Goal: Information Seeking & Learning: Compare options

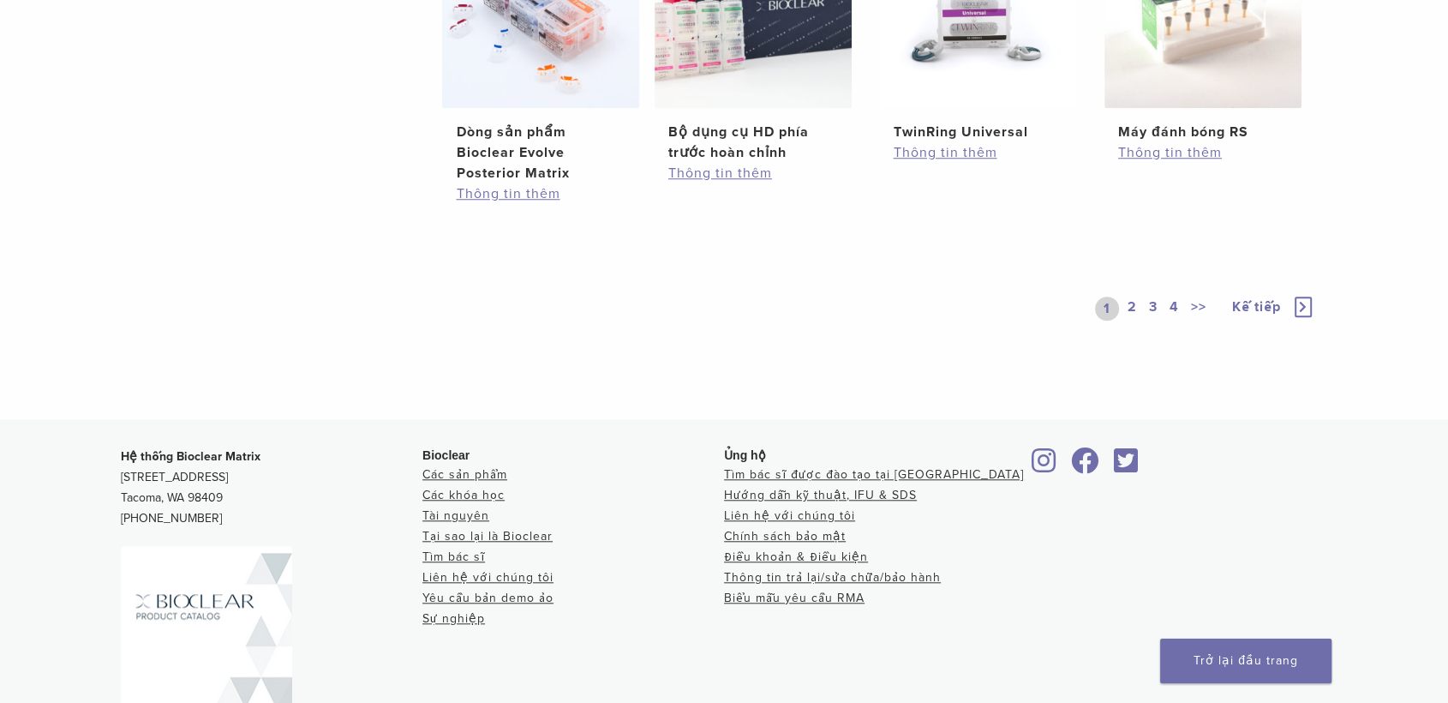
scroll to position [1332, 0]
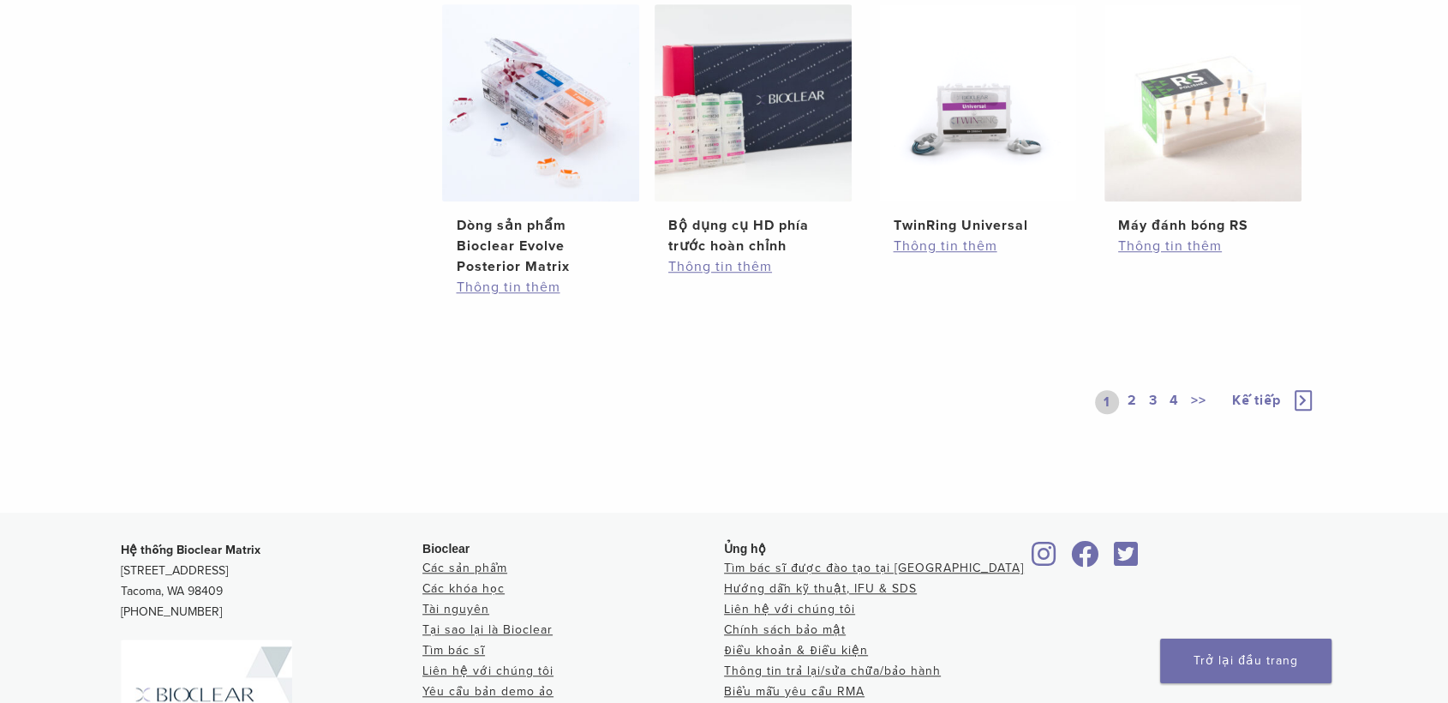
click at [1137, 409] on font "2" at bounding box center [1132, 400] width 9 height 17
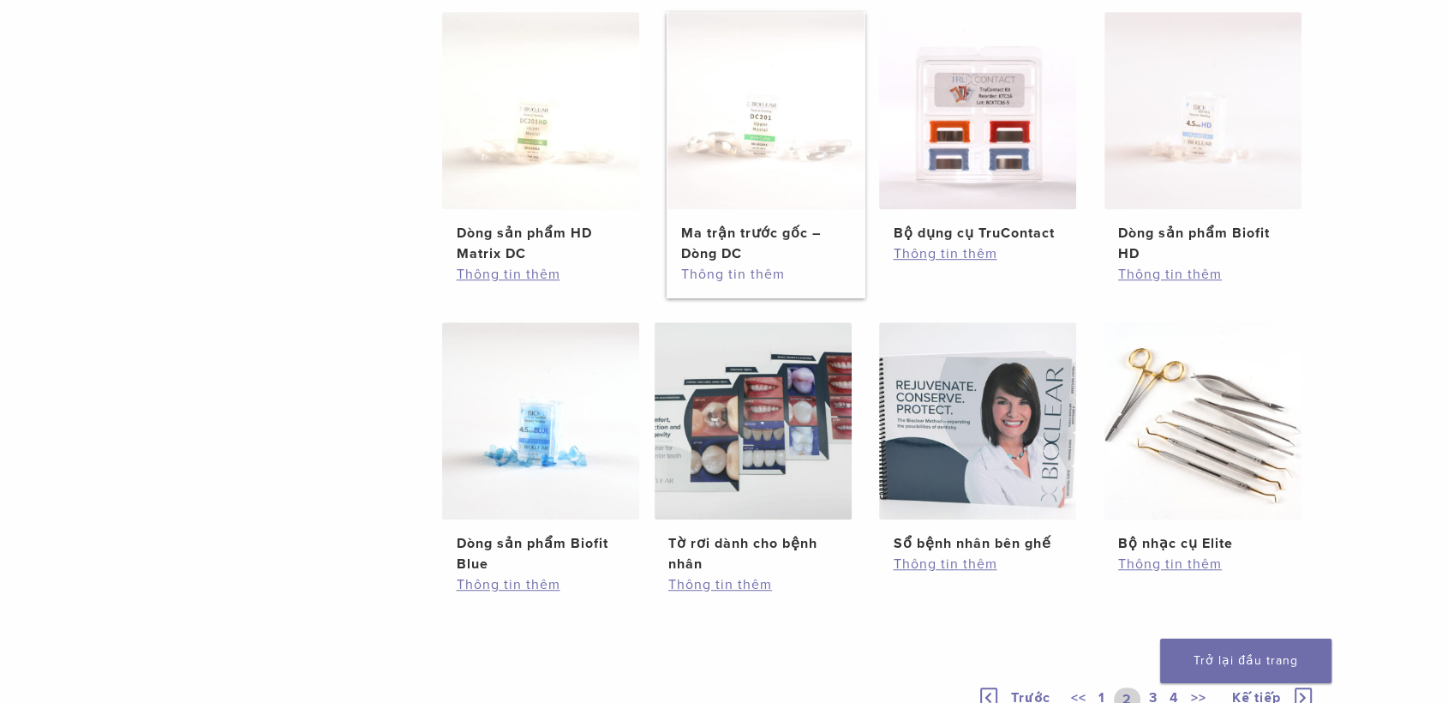
scroll to position [1047, 0]
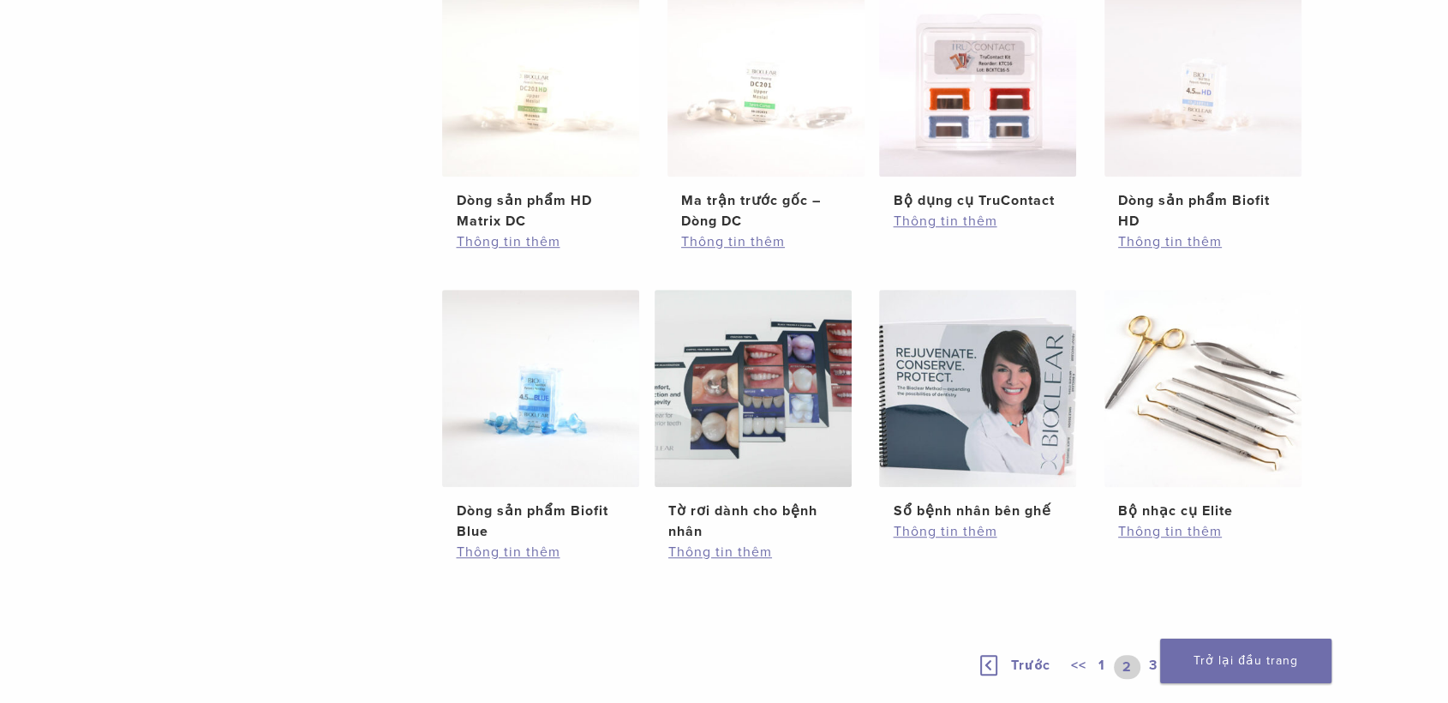
click at [1153, 667] on font "3" at bounding box center [1153, 664] width 9 height 17
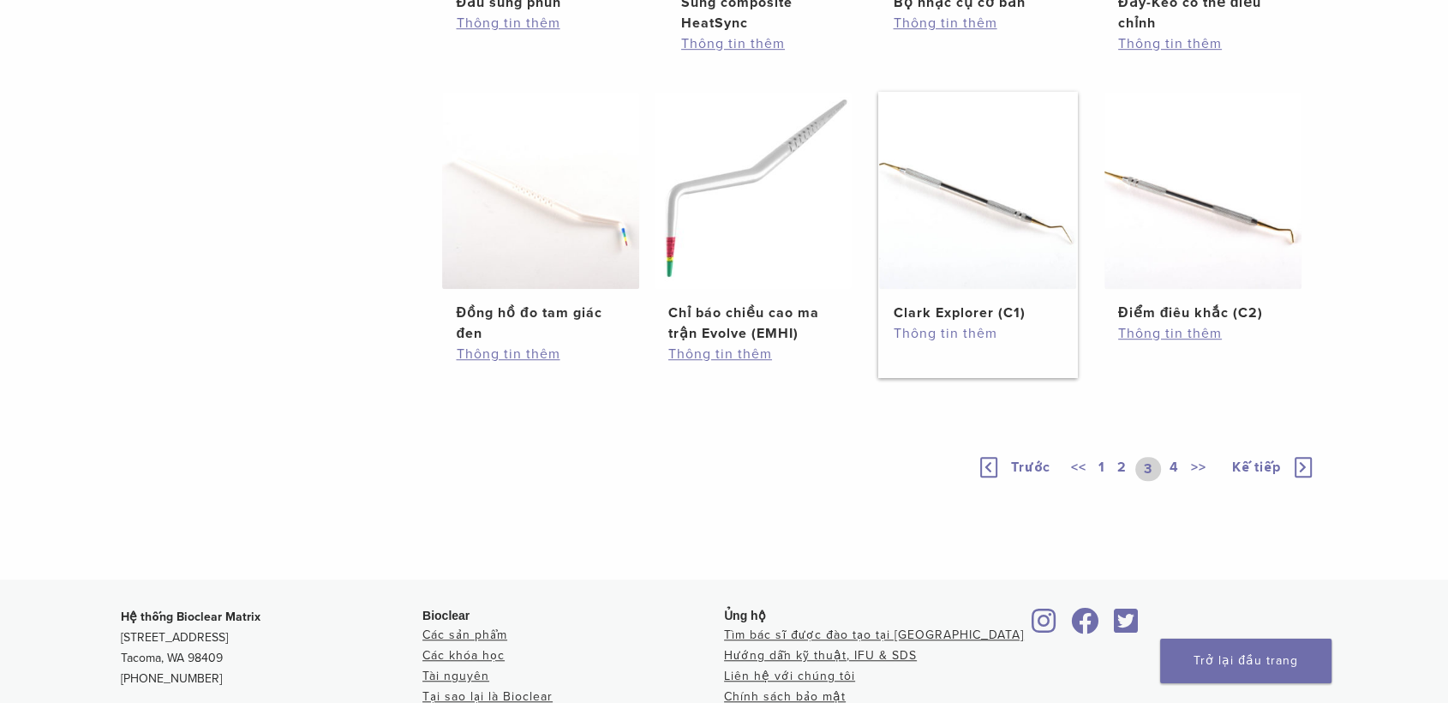
scroll to position [1047, 0]
click at [947, 290] on img at bounding box center [977, 191] width 197 height 197
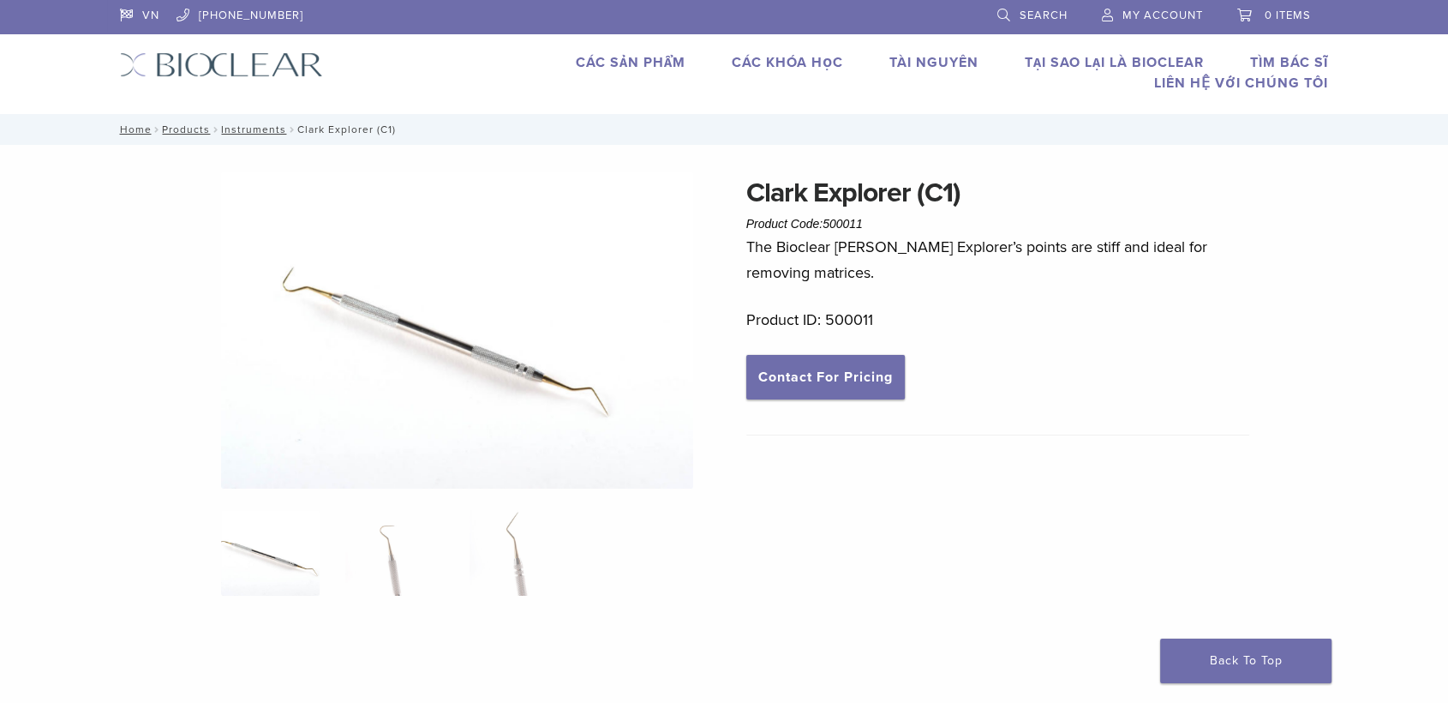
click at [441, 360] on img at bounding box center [457, 330] width 473 height 316
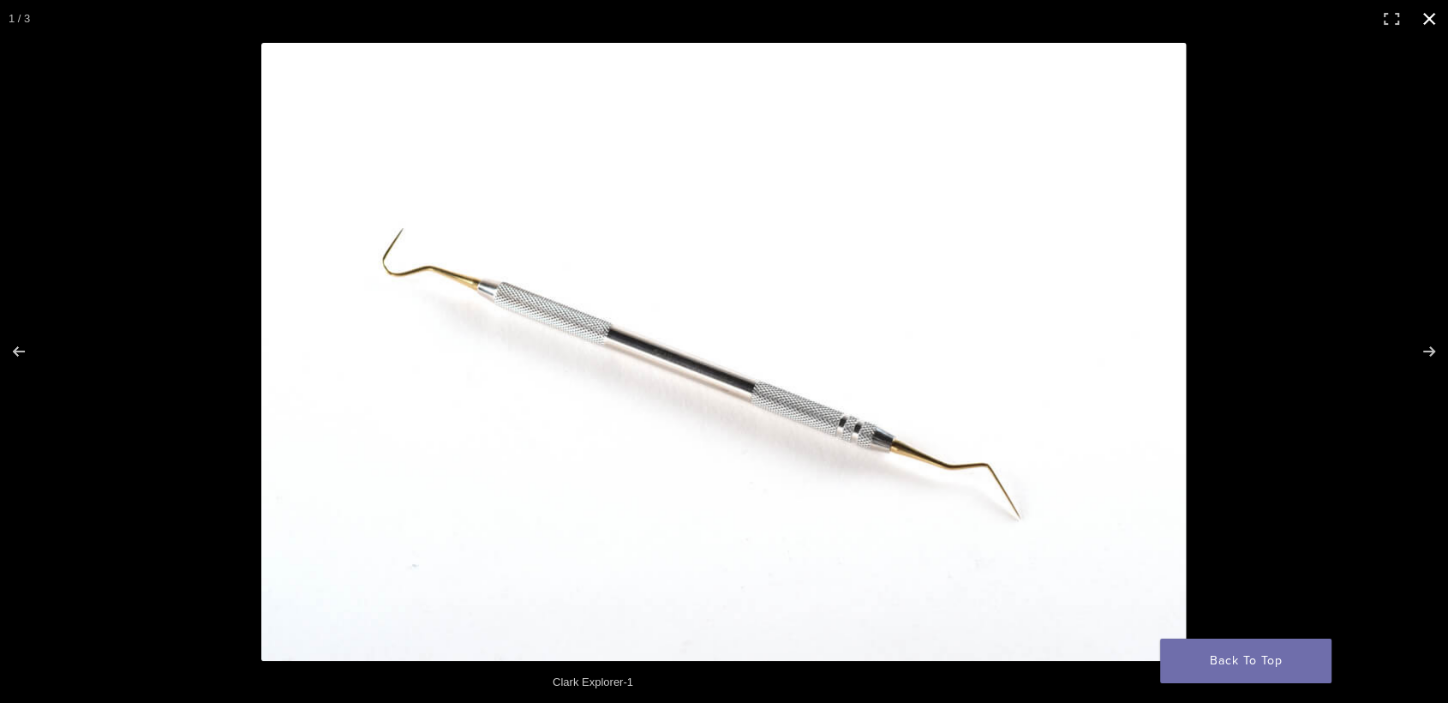
click at [14, 102] on div "Full screen image" at bounding box center [724, 351] width 1448 height 703
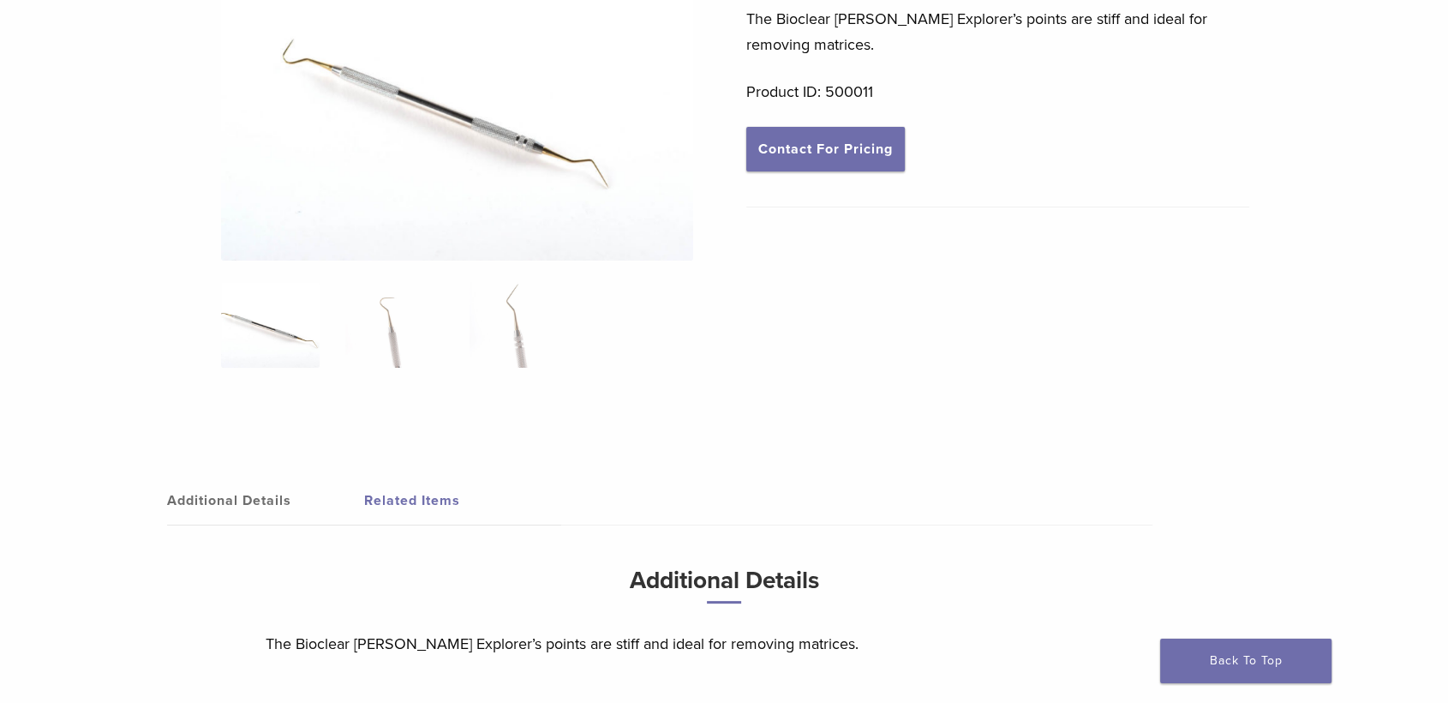
scroll to position [95, 0]
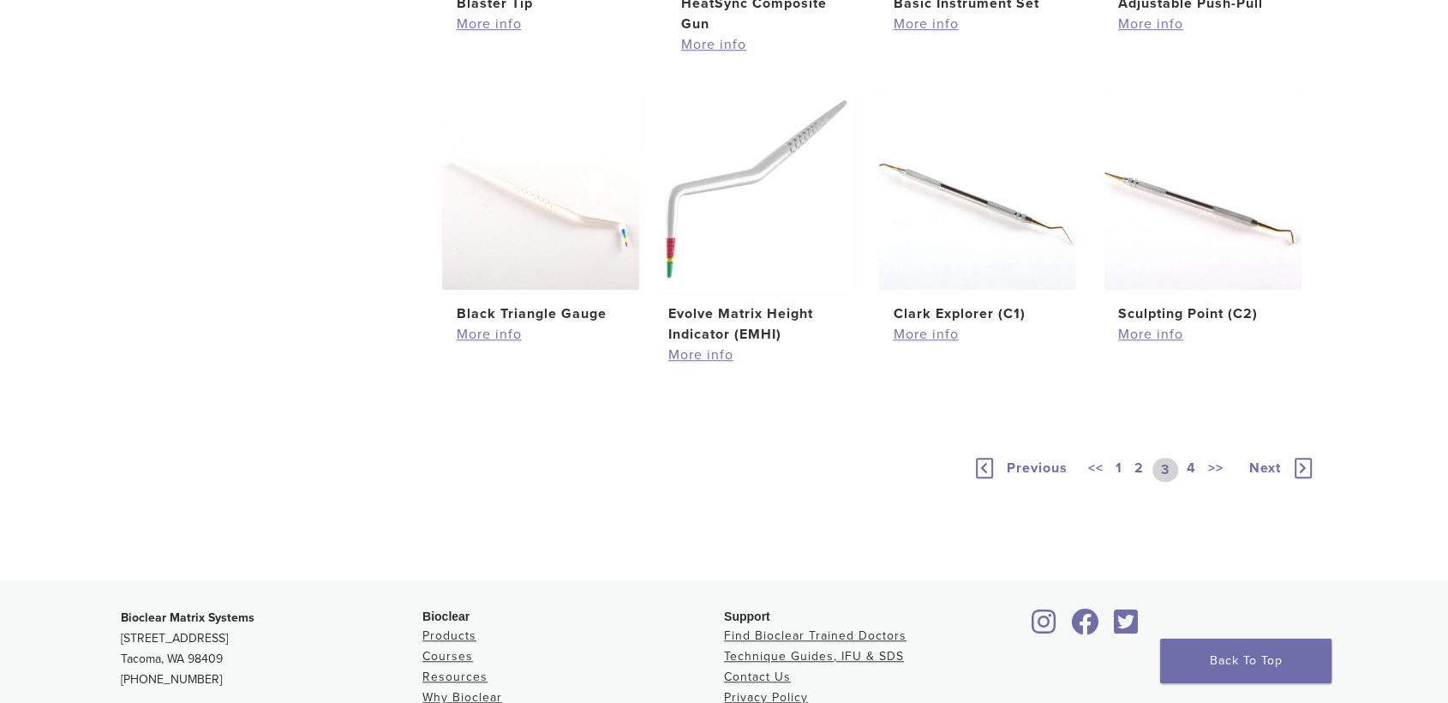
scroll to position [1228, 0]
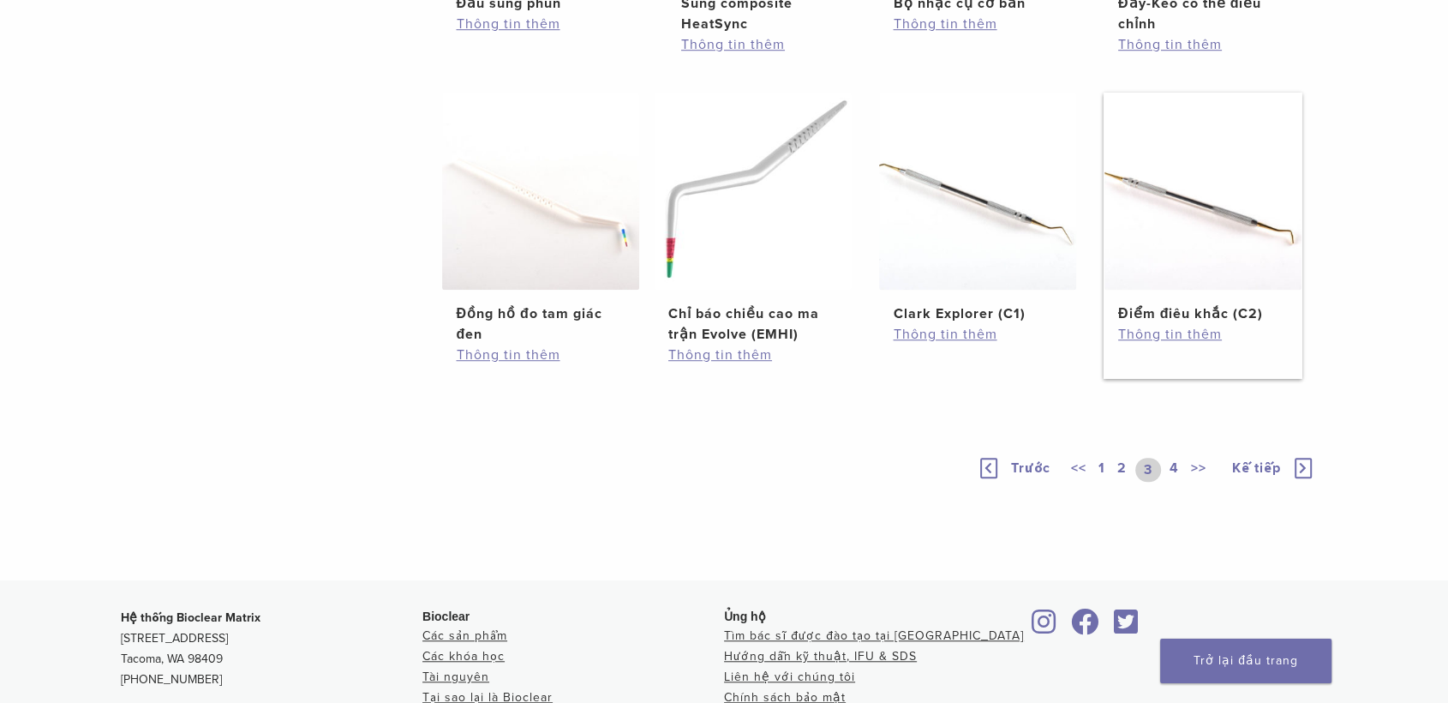
click at [1188, 202] on img at bounding box center [1202, 191] width 197 height 197
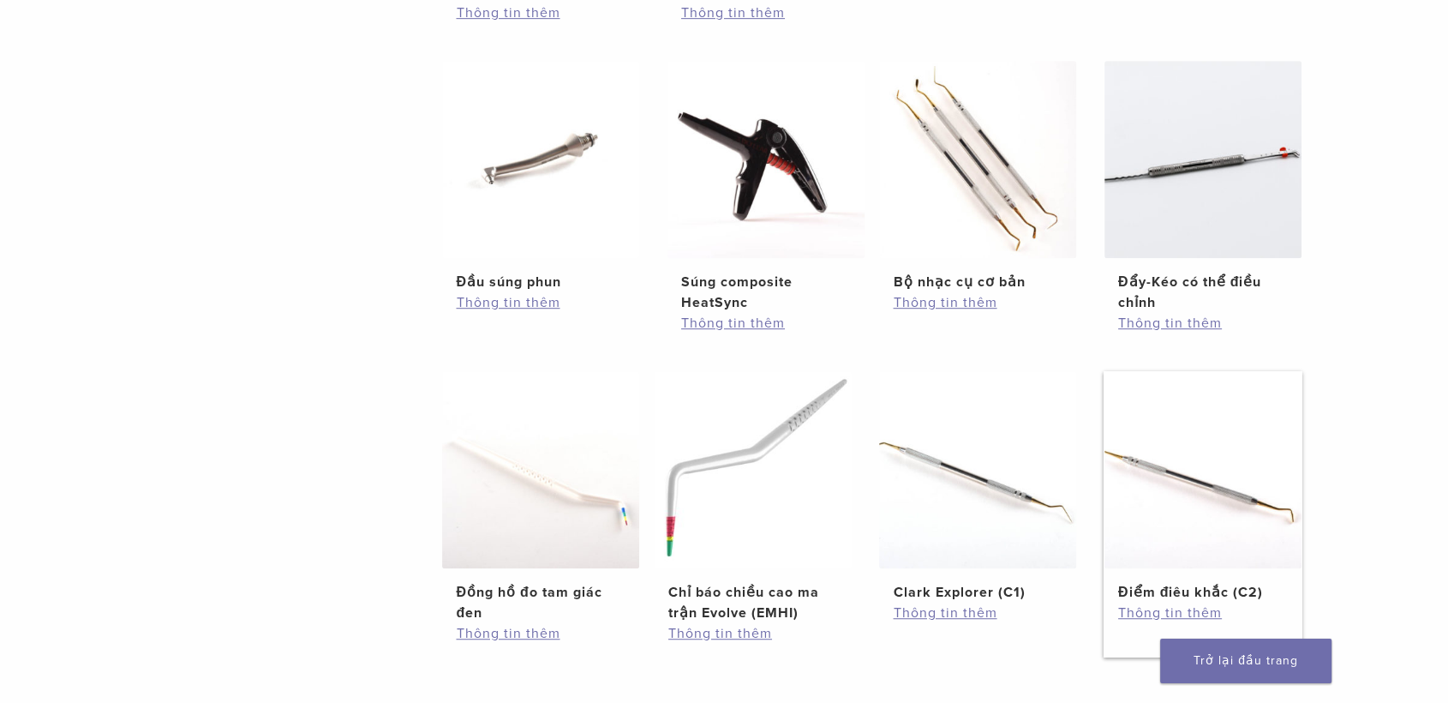
scroll to position [943, 0]
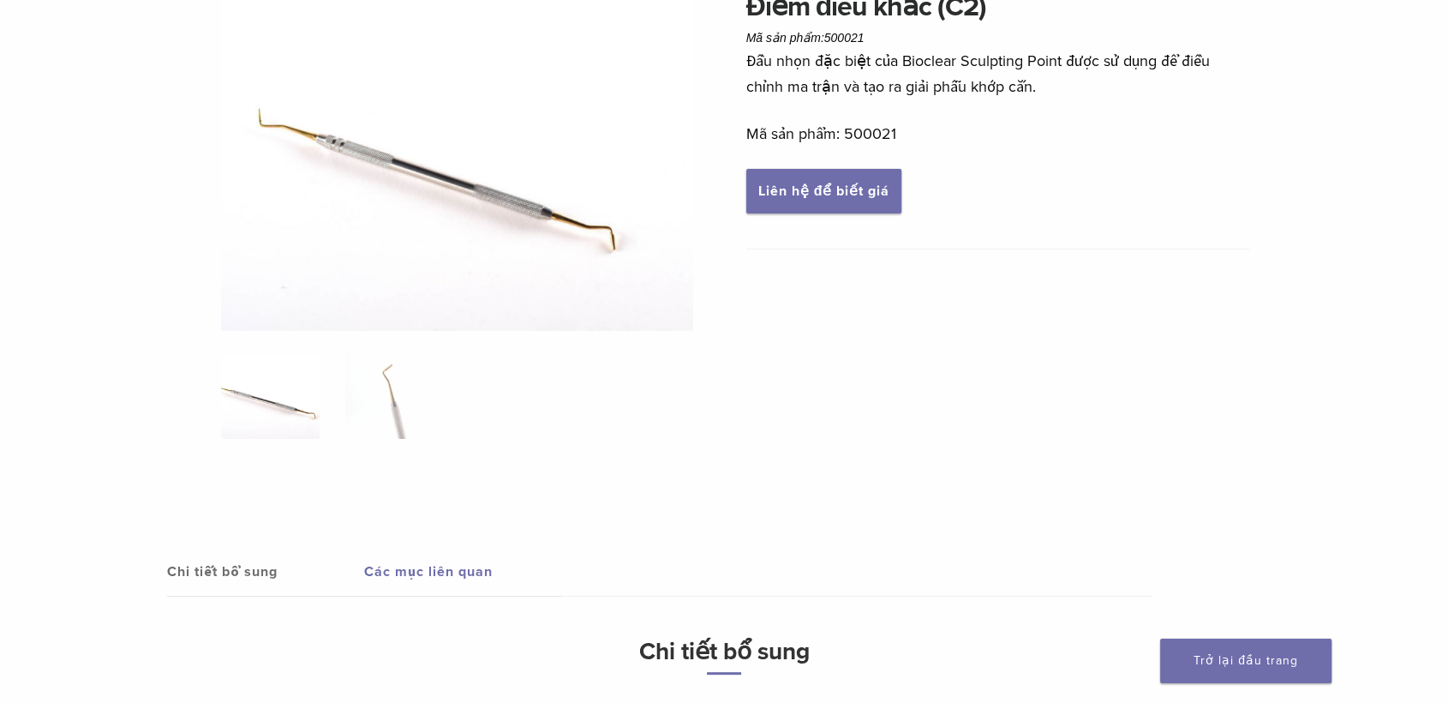
scroll to position [190, 0]
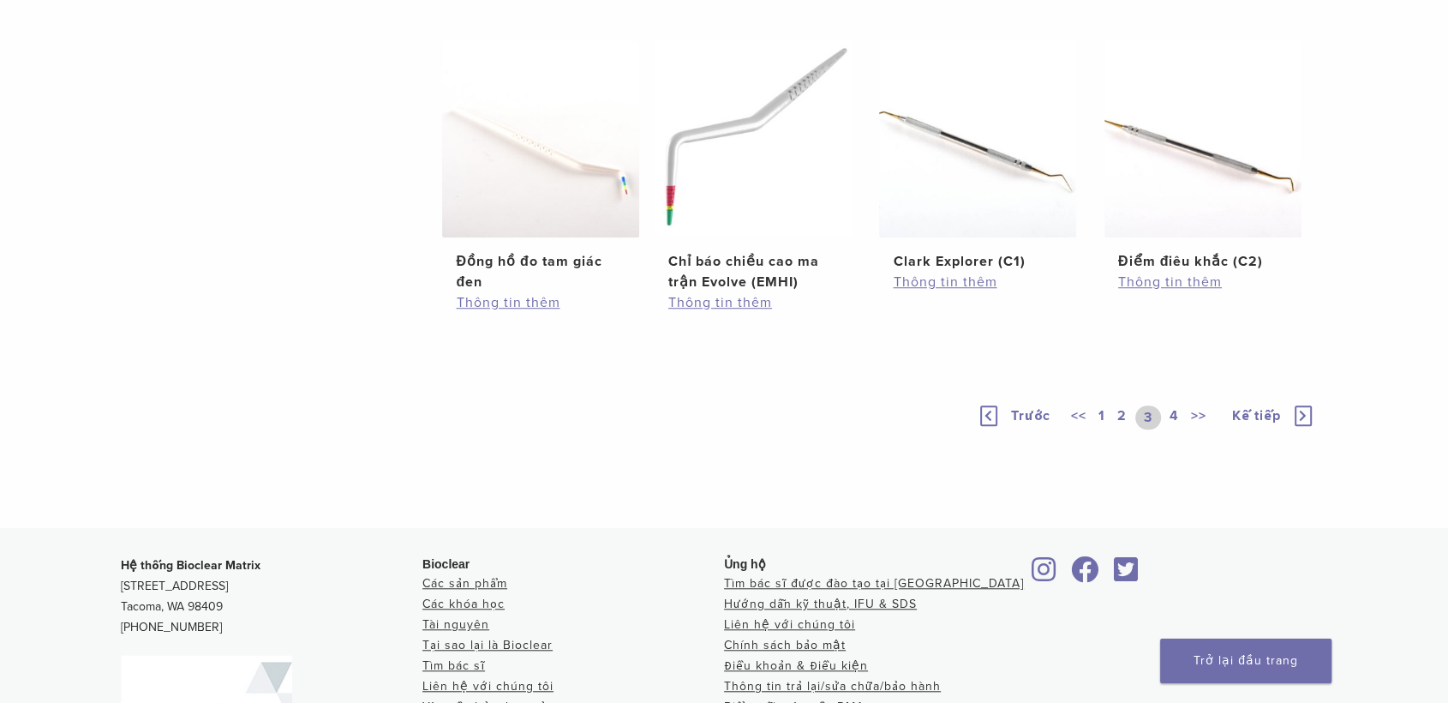
scroll to position [1419, 0]
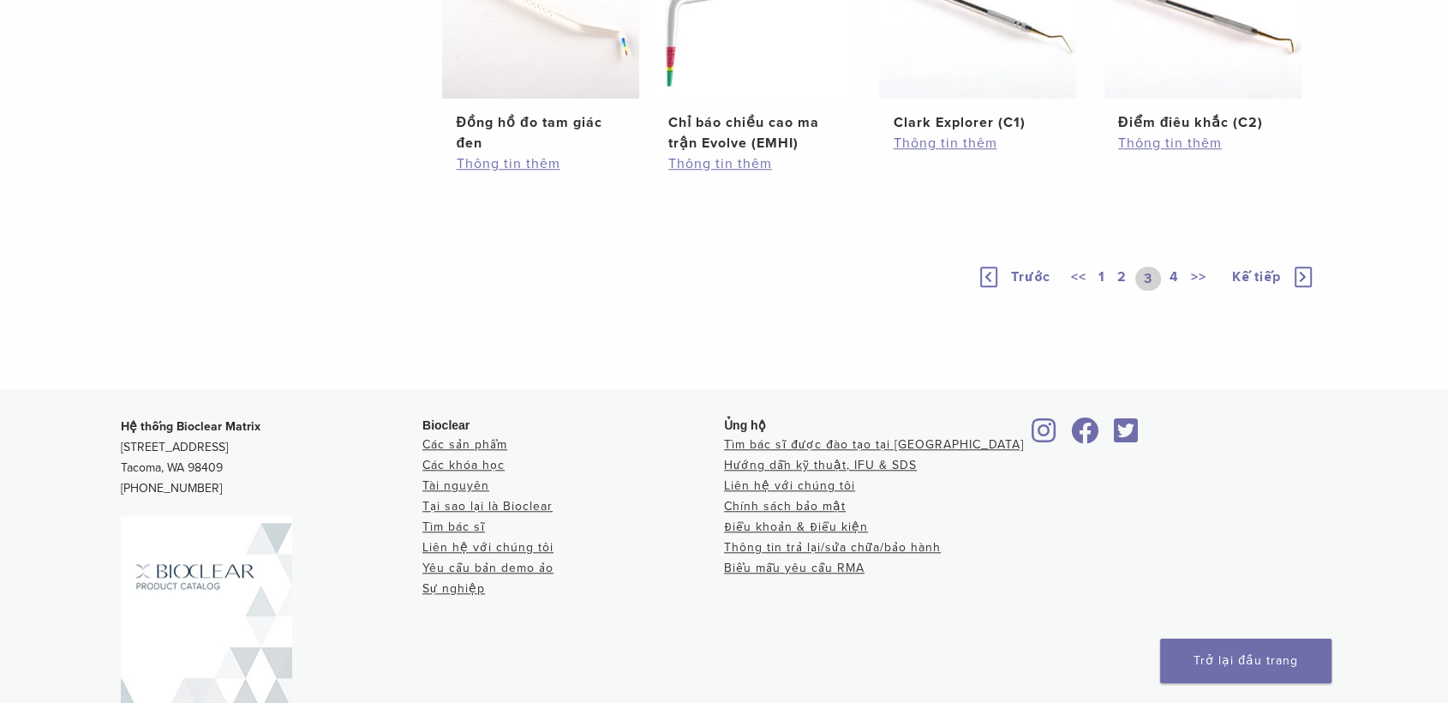
click at [1172, 272] on font "4" at bounding box center [1174, 276] width 9 height 17
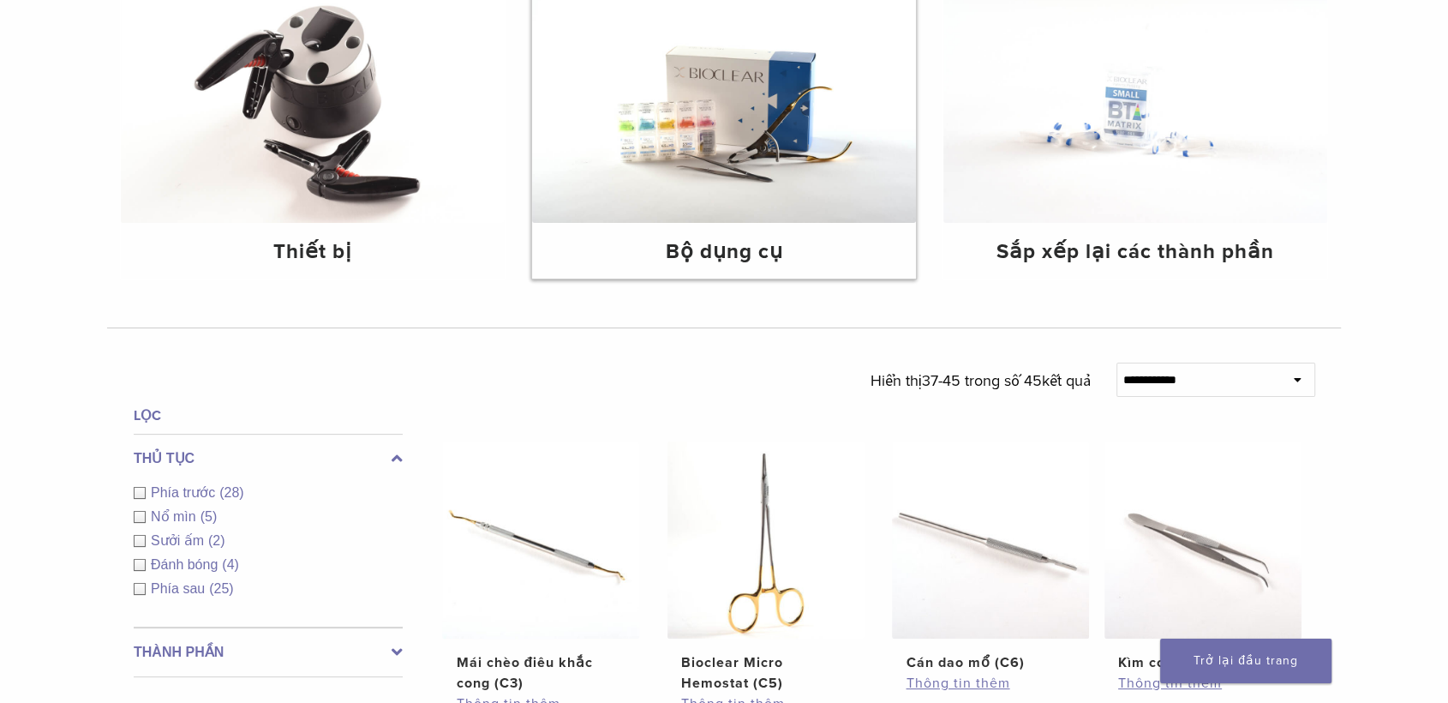
scroll to position [8, 0]
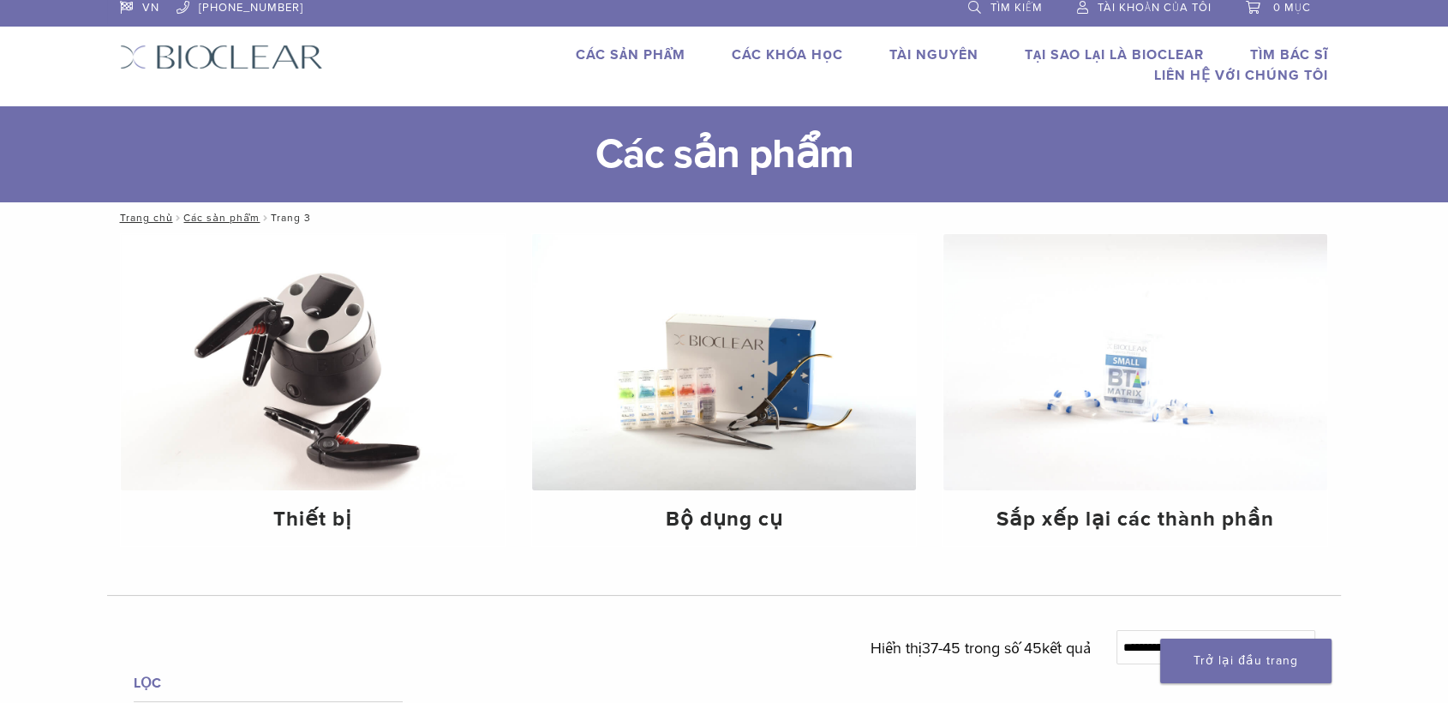
click at [608, 61] on font "Các sản phẩm" at bounding box center [631, 54] width 110 height 17
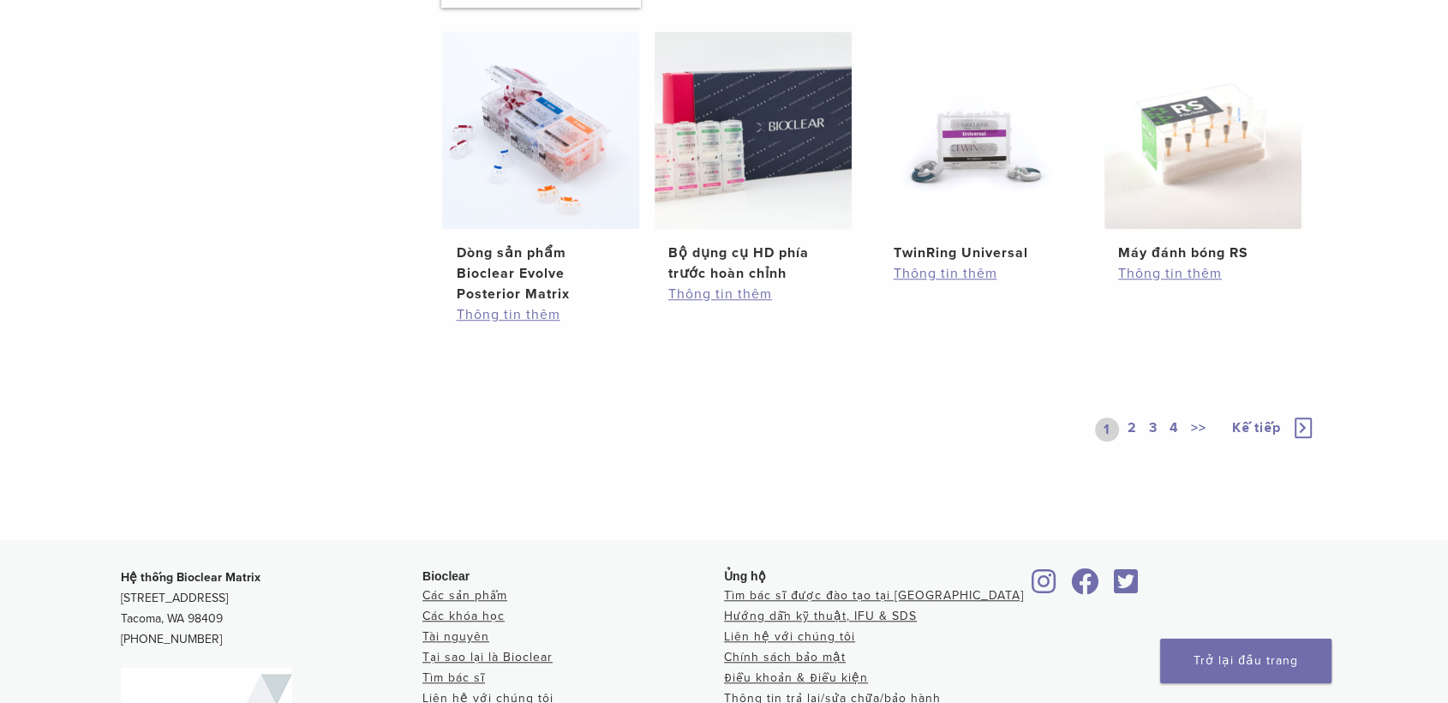
scroll to position [1428, 0]
